Goal: Information Seeking & Learning: Learn about a topic

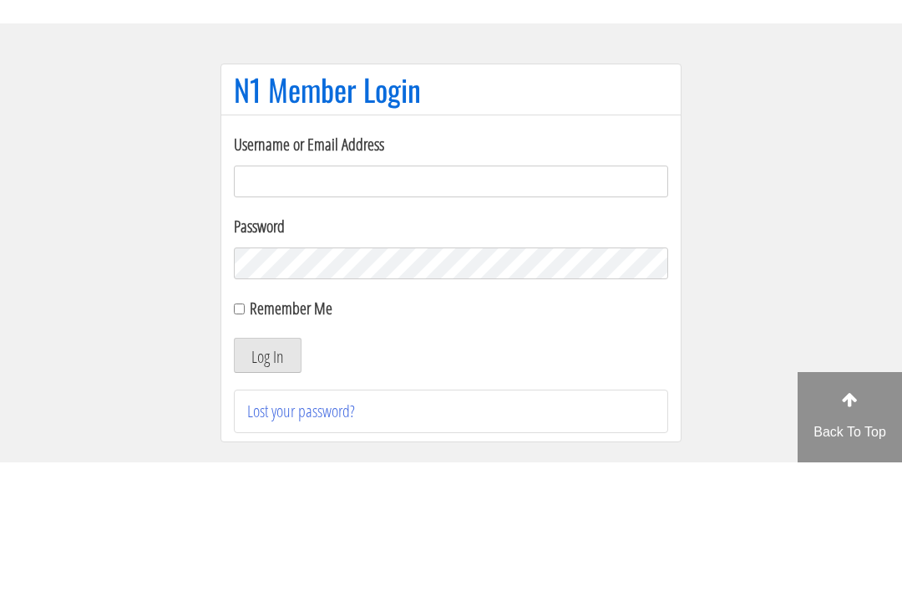
type input "growingabean123@gmail.com"
click at [267, 472] on button "Log In" at bounding box center [268, 489] width 68 height 35
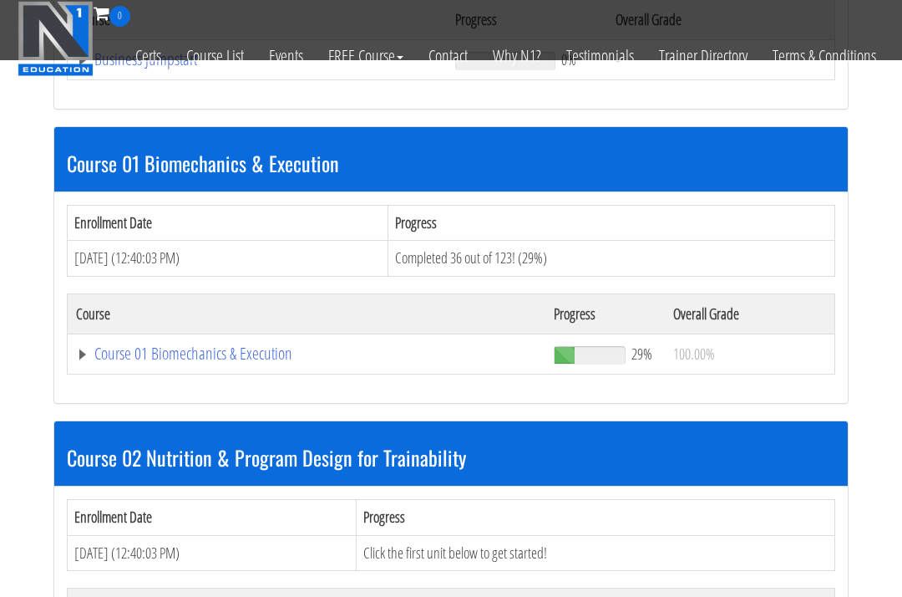
scroll to position [783, 0]
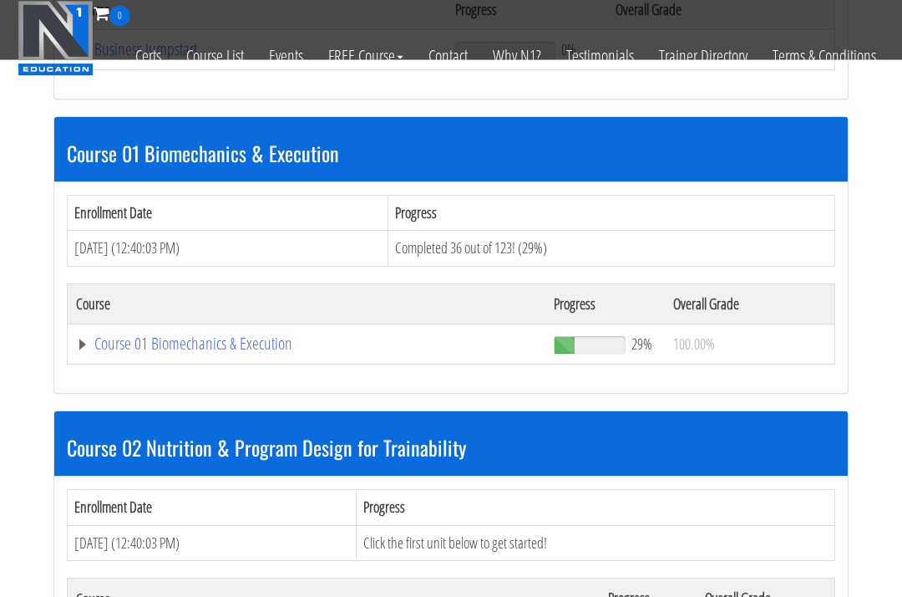
click at [264, 336] on link "Course 01 Biomechanics & Execution" at bounding box center [306, 344] width 461 height 17
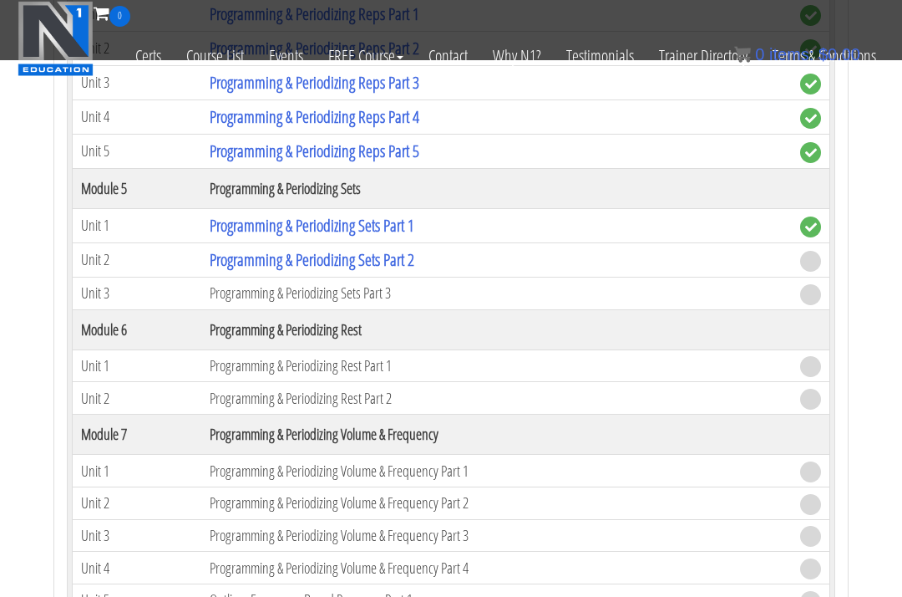
scroll to position [2361, 0]
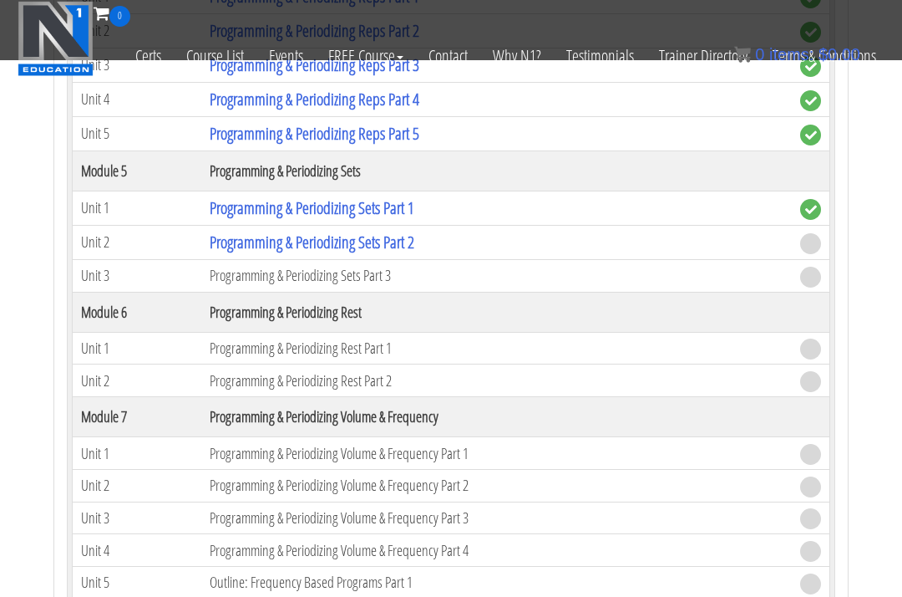
click at [345, 231] on link "Programming & Periodizing Sets Part 2" at bounding box center [312, 242] width 205 height 23
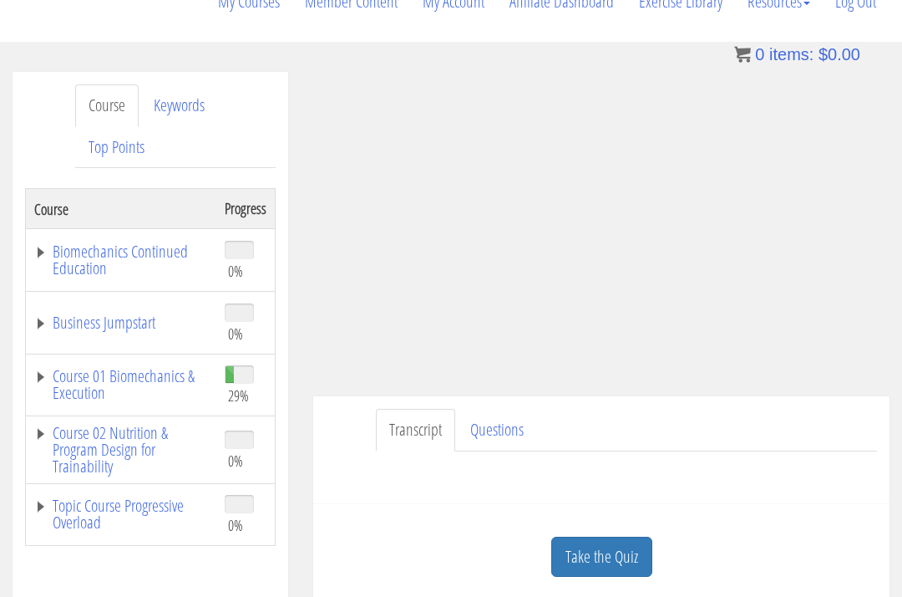
scroll to position [195, 0]
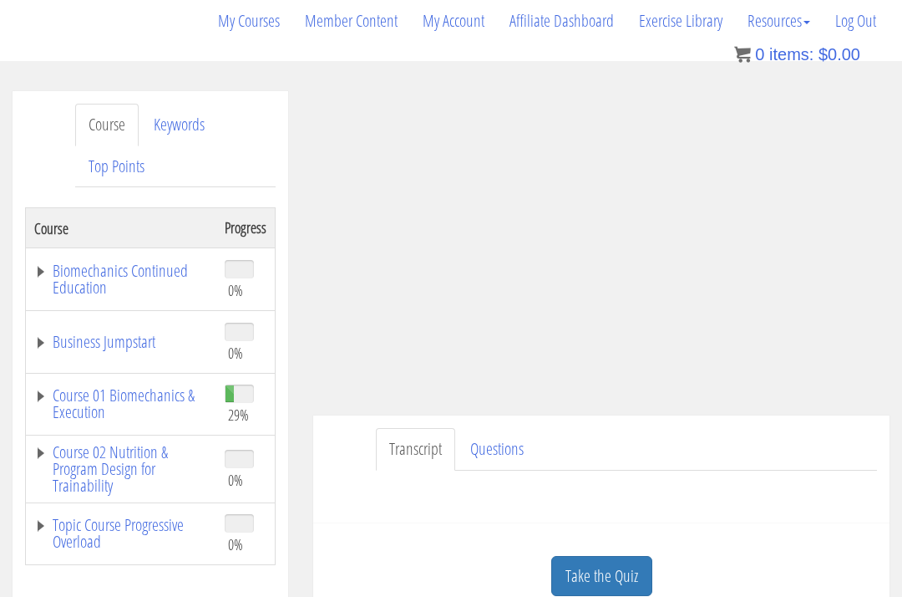
click at [589, 556] on link "Take the Quiz" at bounding box center [601, 576] width 101 height 41
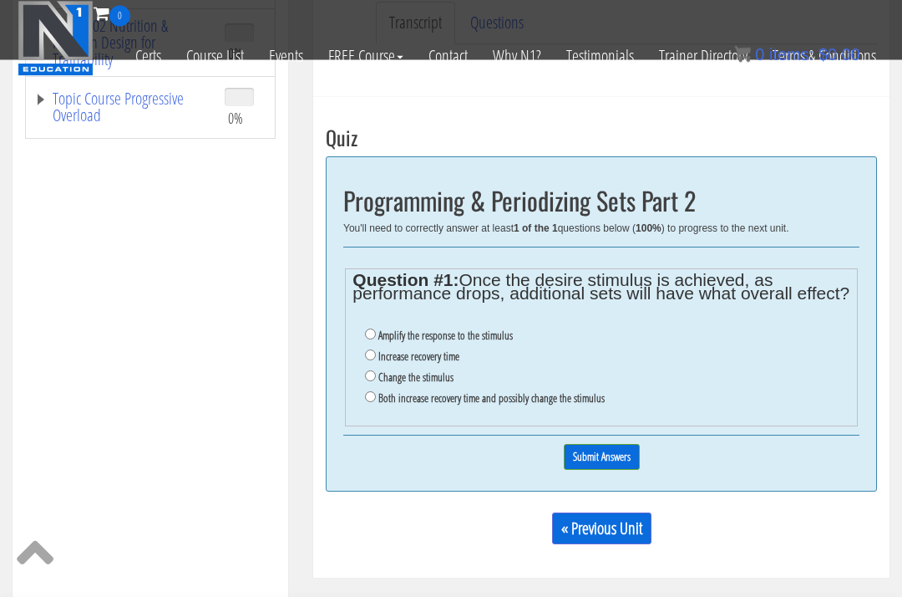
scroll to position [513, 0]
click at [372, 349] on input "Increase recovery time" at bounding box center [370, 354] width 11 height 11
radio input "true"
click at [601, 444] on input "Submit Answers" at bounding box center [602, 457] width 76 height 26
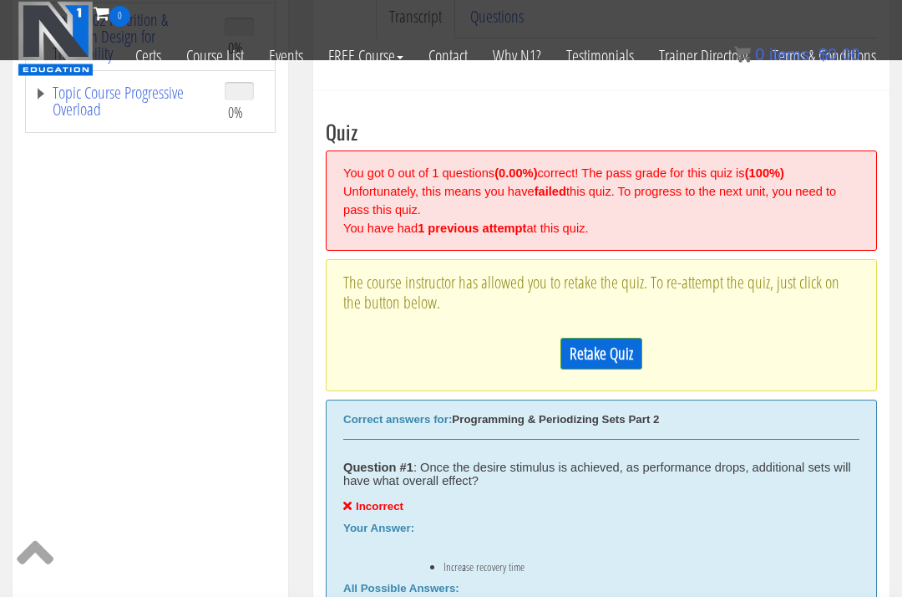
scroll to position [521, 0]
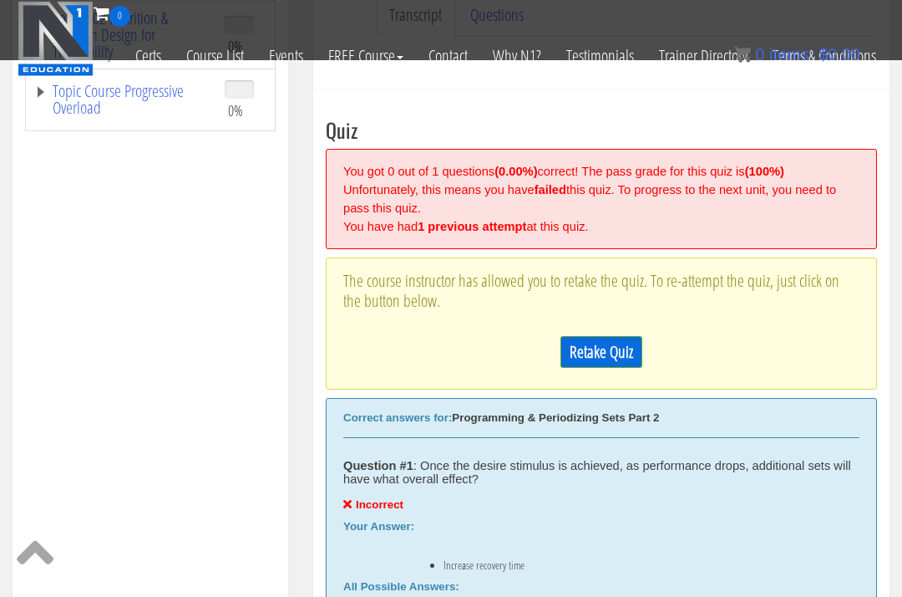
click at [599, 336] on link "Retake Quiz" at bounding box center [602, 352] width 82 height 32
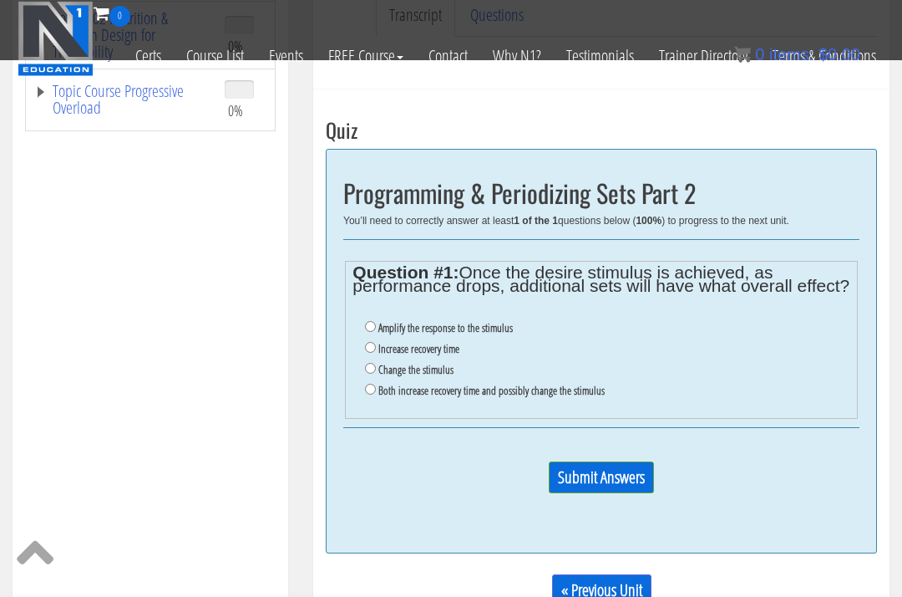
click at [370, 380] on li "Both increase recovery time and possibly change the stimulus" at bounding box center [607, 390] width 485 height 21
click at [370, 383] on input "Both increase recovery time and possibly change the stimulus" at bounding box center [370, 388] width 11 height 11
radio input "true"
click at [596, 461] on input "Submit Answers" at bounding box center [601, 477] width 105 height 32
